Goal: Find specific fact: Find specific fact

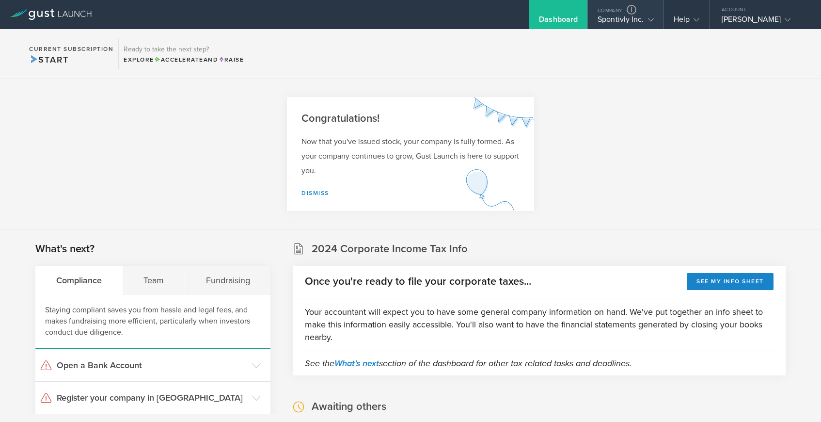
click at [608, 17] on div "Spontivly Inc." at bounding box center [626, 22] width 56 height 15
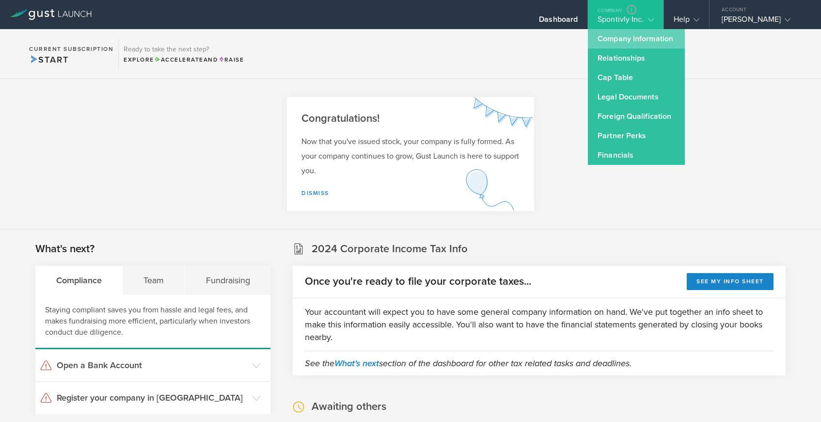
click at [613, 37] on link "Company Information" at bounding box center [636, 38] width 97 height 19
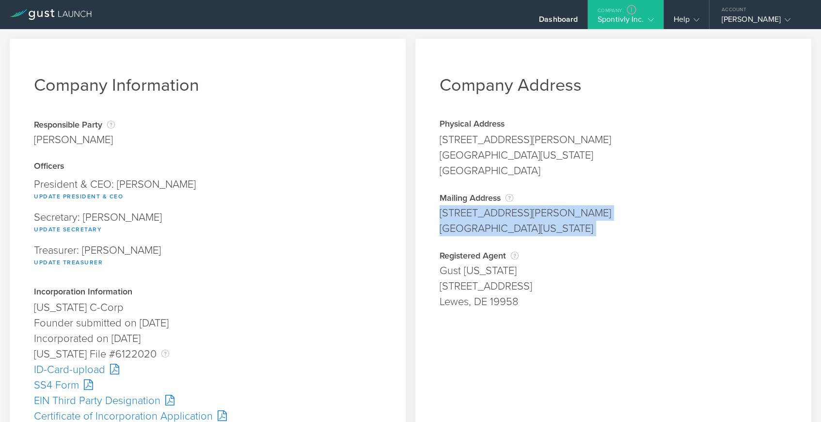
drag, startPoint x: 441, startPoint y: 212, endPoint x: 571, endPoint y: 241, distance: 133.0
click at [571, 241] on div "Company Address Physical Address 500 E Kennedy Blvd #300 Tampa, Florida 33602 H…" at bounding box center [613, 403] width 396 height 728
copy div "500 E Kennedy Blvd #300 Tampa, Florida 33602 Address is required. City is requi…"
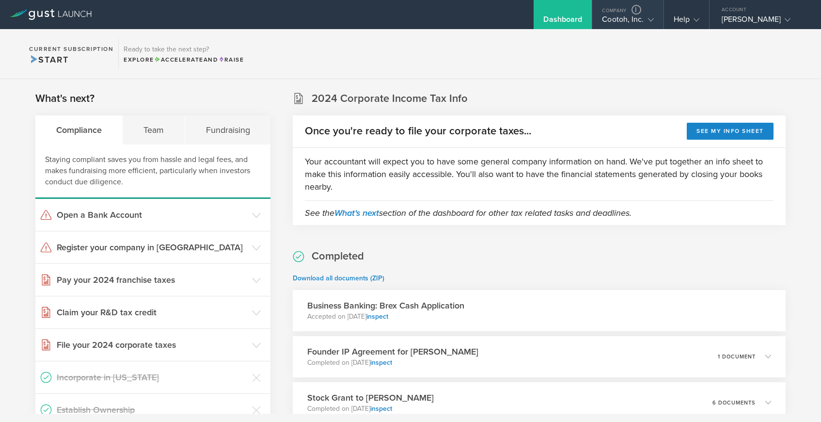
click at [614, 19] on div "Cootoh, Inc." at bounding box center [627, 22] width 51 height 15
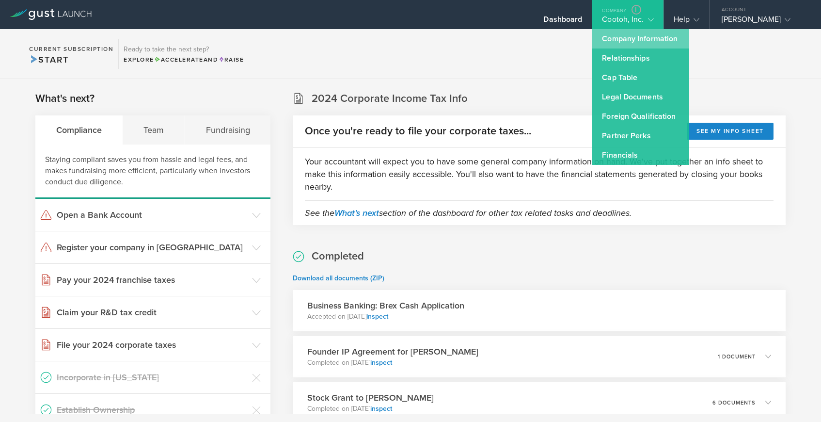
click at [611, 37] on link "Company Information" at bounding box center [640, 38] width 97 height 19
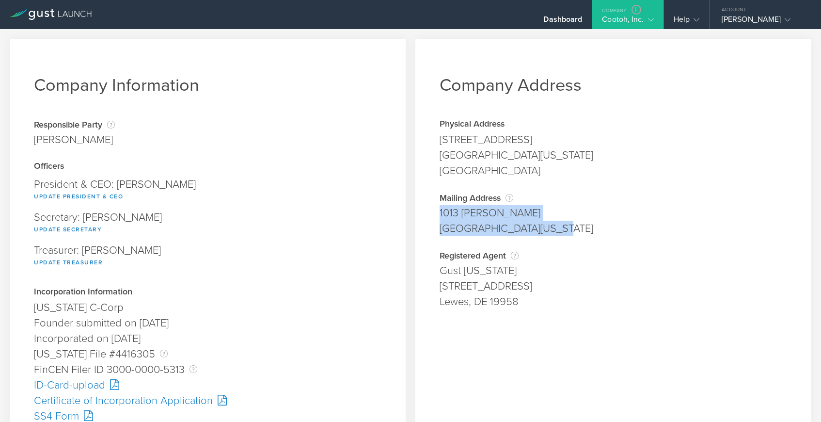
drag, startPoint x: 439, startPoint y: 213, endPoint x: 594, endPoint y: 234, distance: 156.0
click at [594, 234] on span "[STREET_ADDRESS][PERSON_NAME][US_STATE]" at bounding box center [614, 220] width 348 height 31
copy span "[STREET_ADDRESS][PERSON_NAME][US_STATE]"
